Goal: Task Accomplishment & Management: Manage account settings

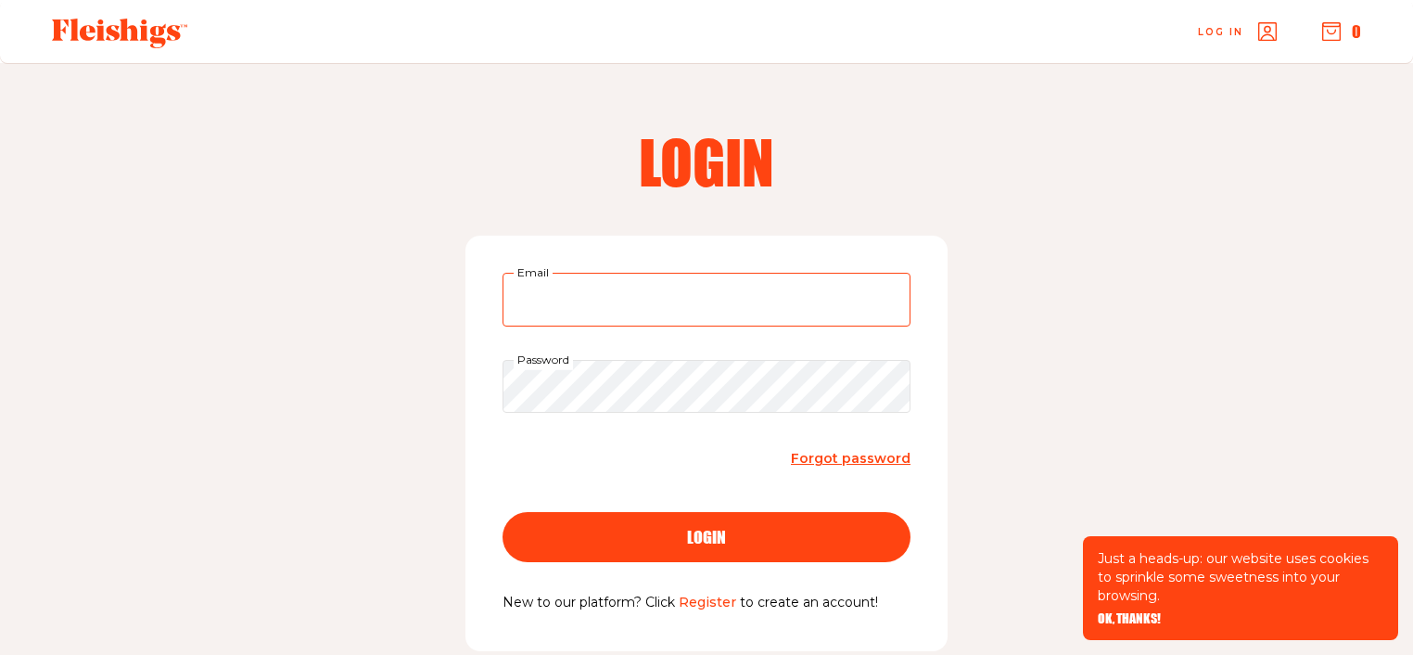
type input "uxandrew@gmail.com"
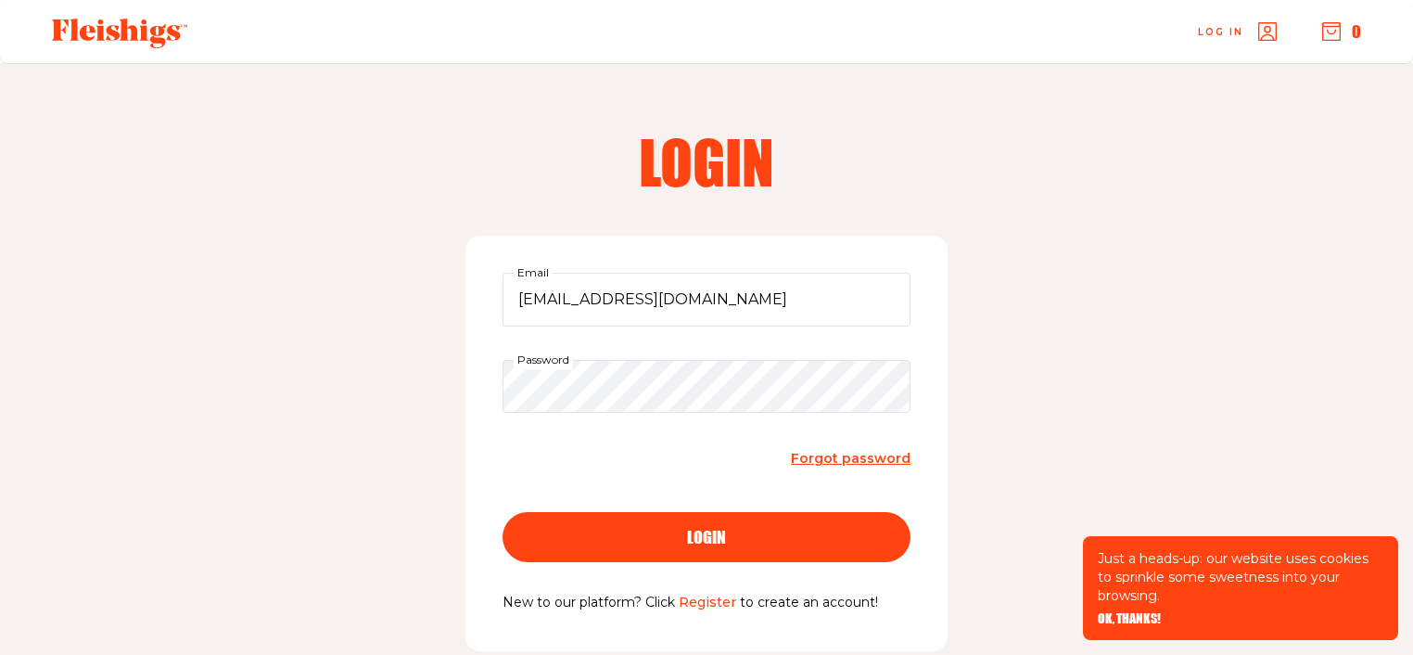
click at [723, 529] on span "login" at bounding box center [706, 520] width 39 height 17
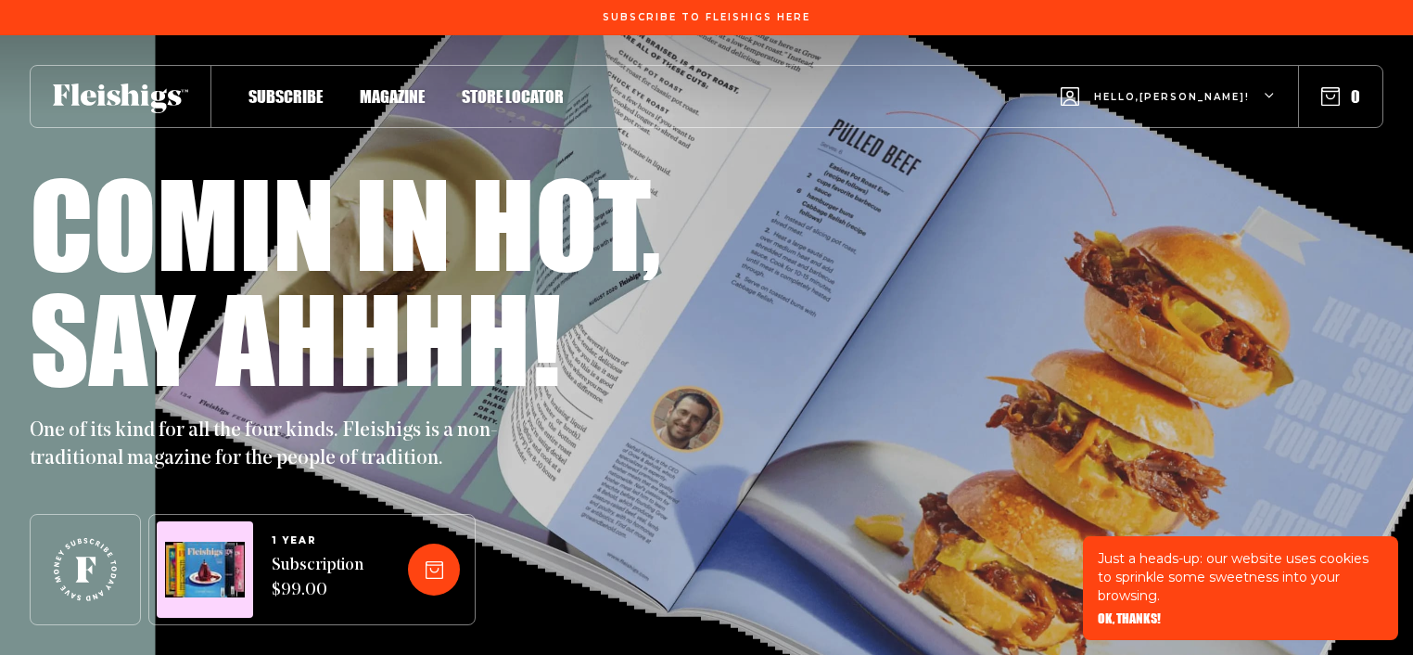
click at [386, 87] on span "Magazine" at bounding box center [392, 77] width 65 height 20
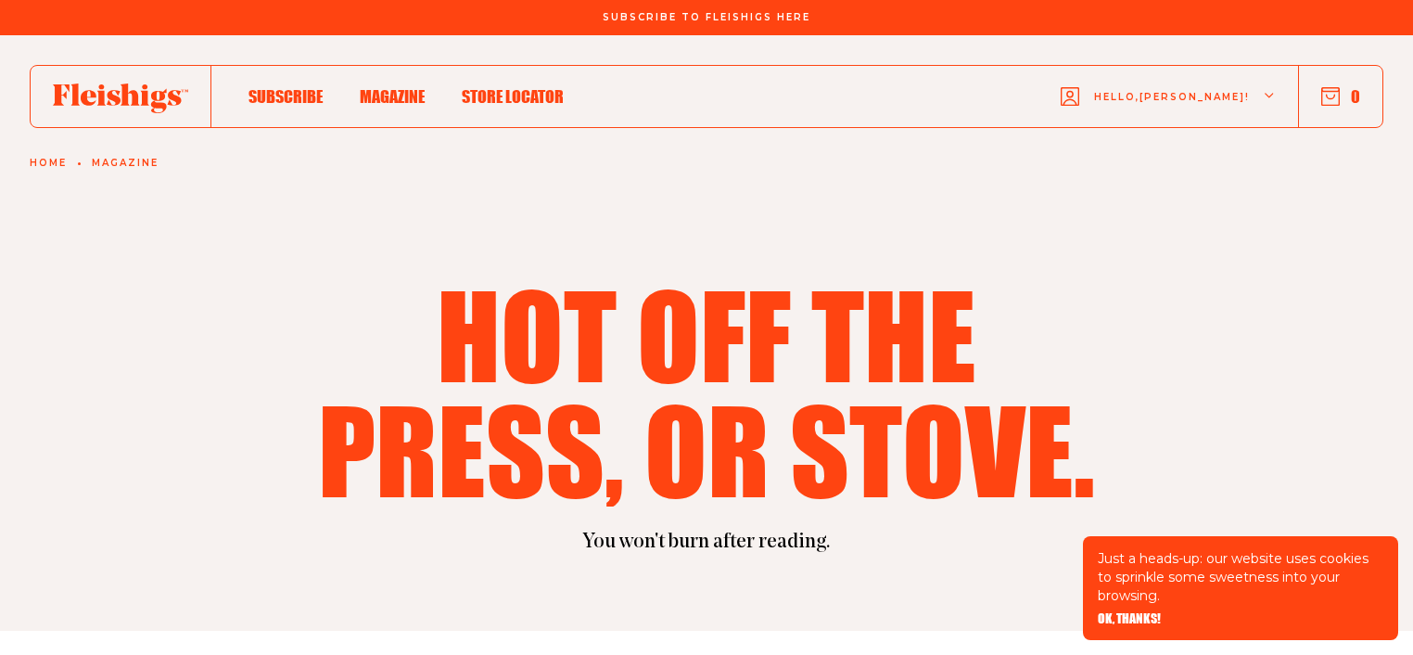
click at [1259, 95] on div "Hello, [PERSON_NAME] !" at bounding box center [1168, 96] width 215 height 73
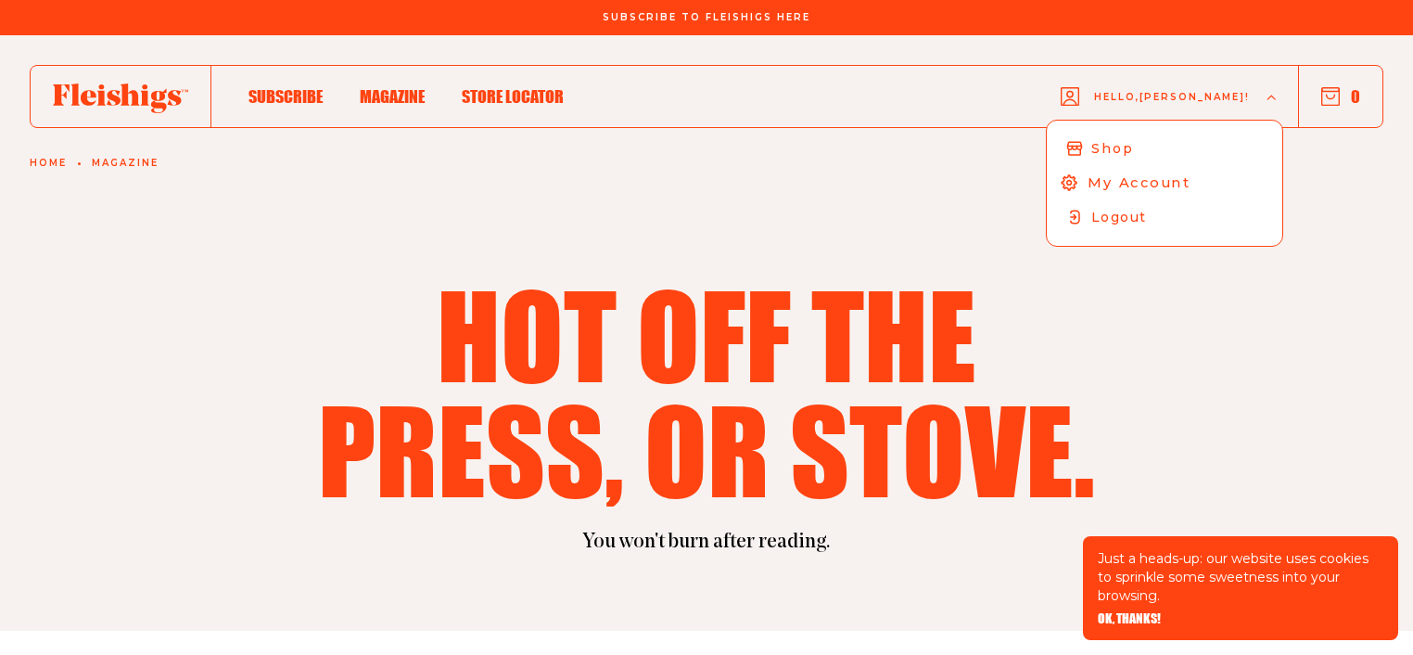
click at [1191, 185] on span "My Account" at bounding box center [1139, 182] width 103 height 20
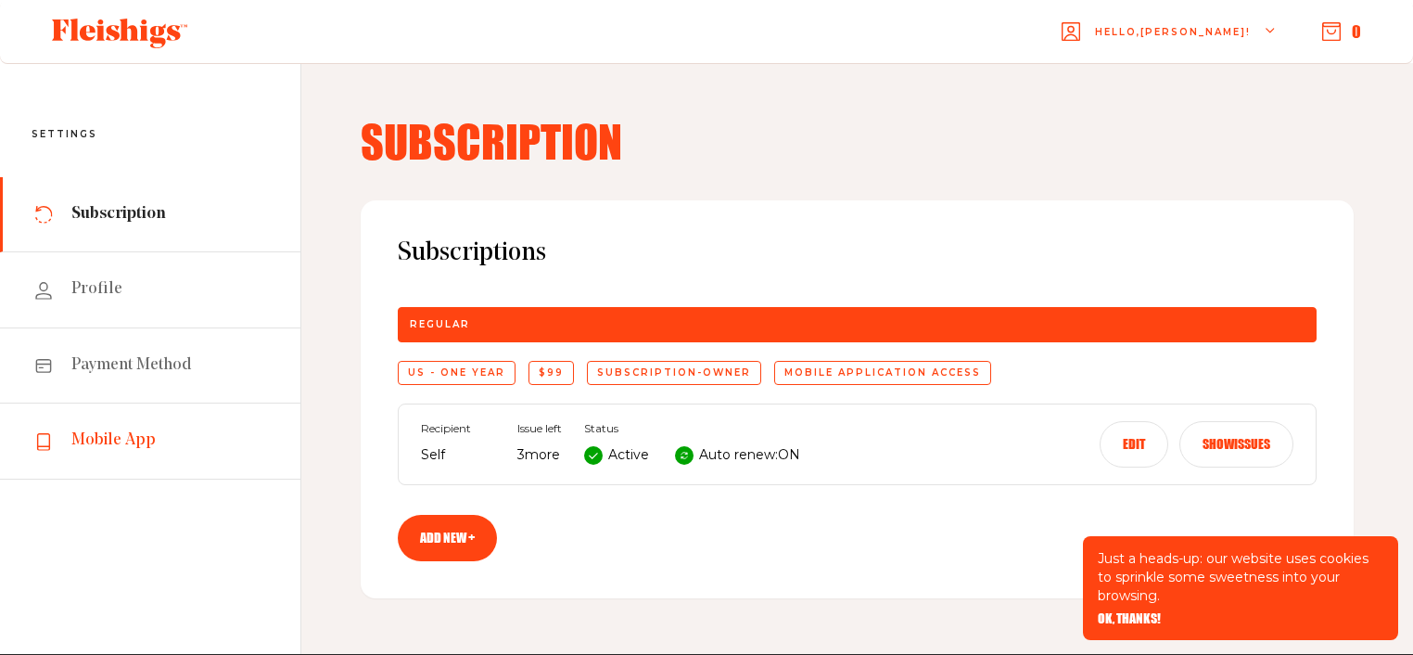
click at [138, 446] on span "Mobile App" at bounding box center [113, 440] width 84 height 22
